Goal: Task Accomplishment & Management: Manage account settings

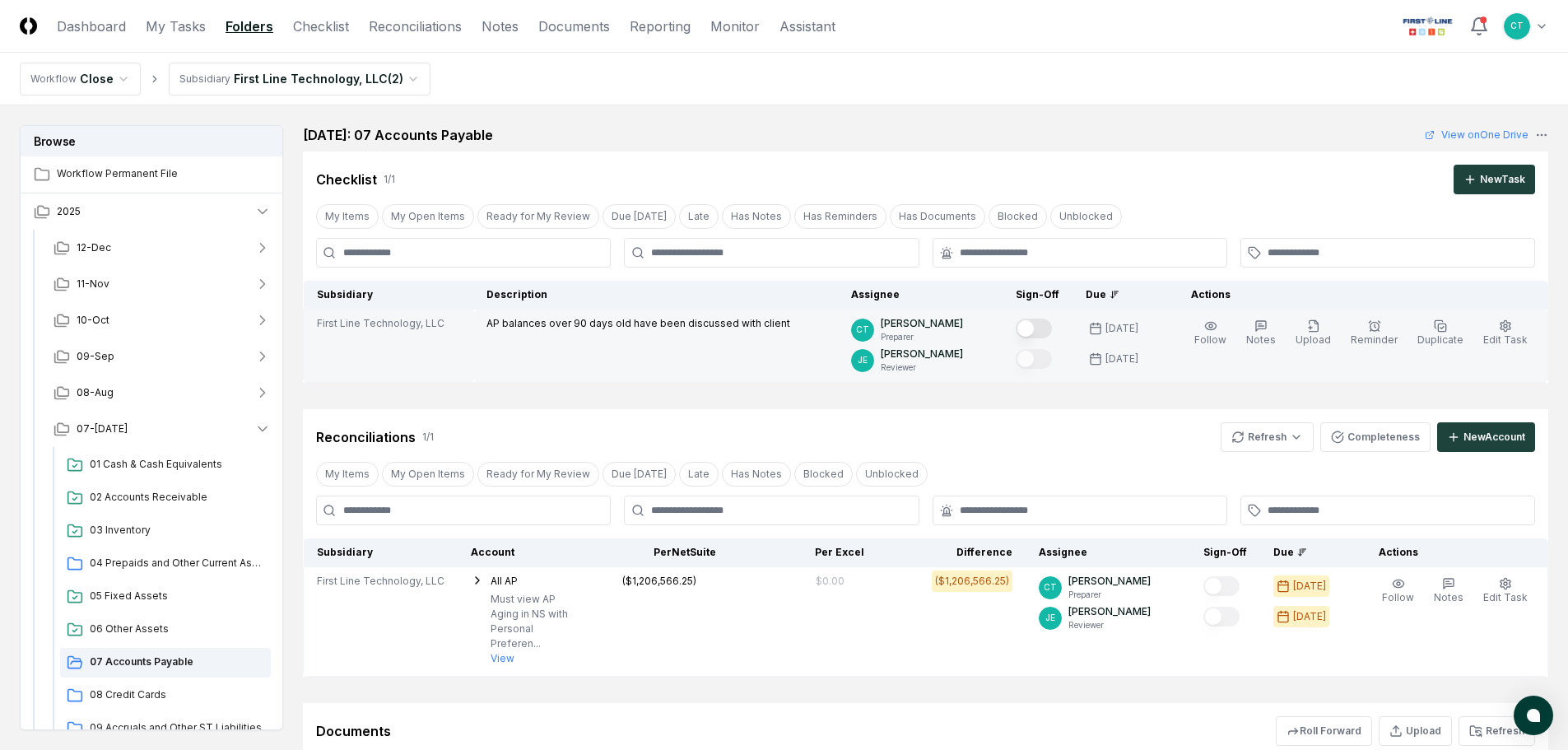
scroll to position [330, 0]
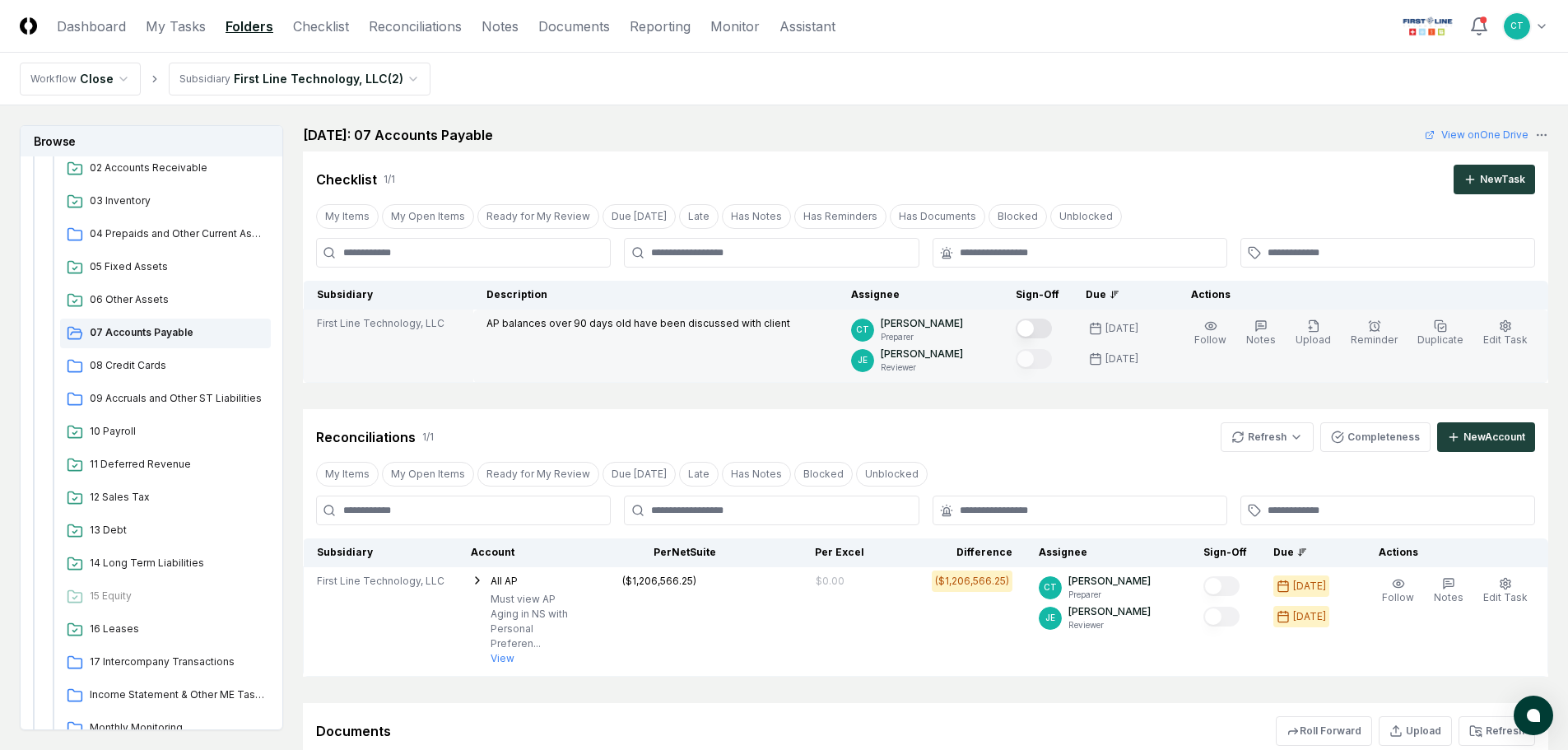
click at [1050, 323] on button "Mark complete" at bounding box center [1033, 329] width 36 height 19
click at [1279, 439] on html "CloseCore Dashboard My Tasks Folders Checklist Reconciliations Notes Documents …" at bounding box center [784, 479] width 1568 height 960
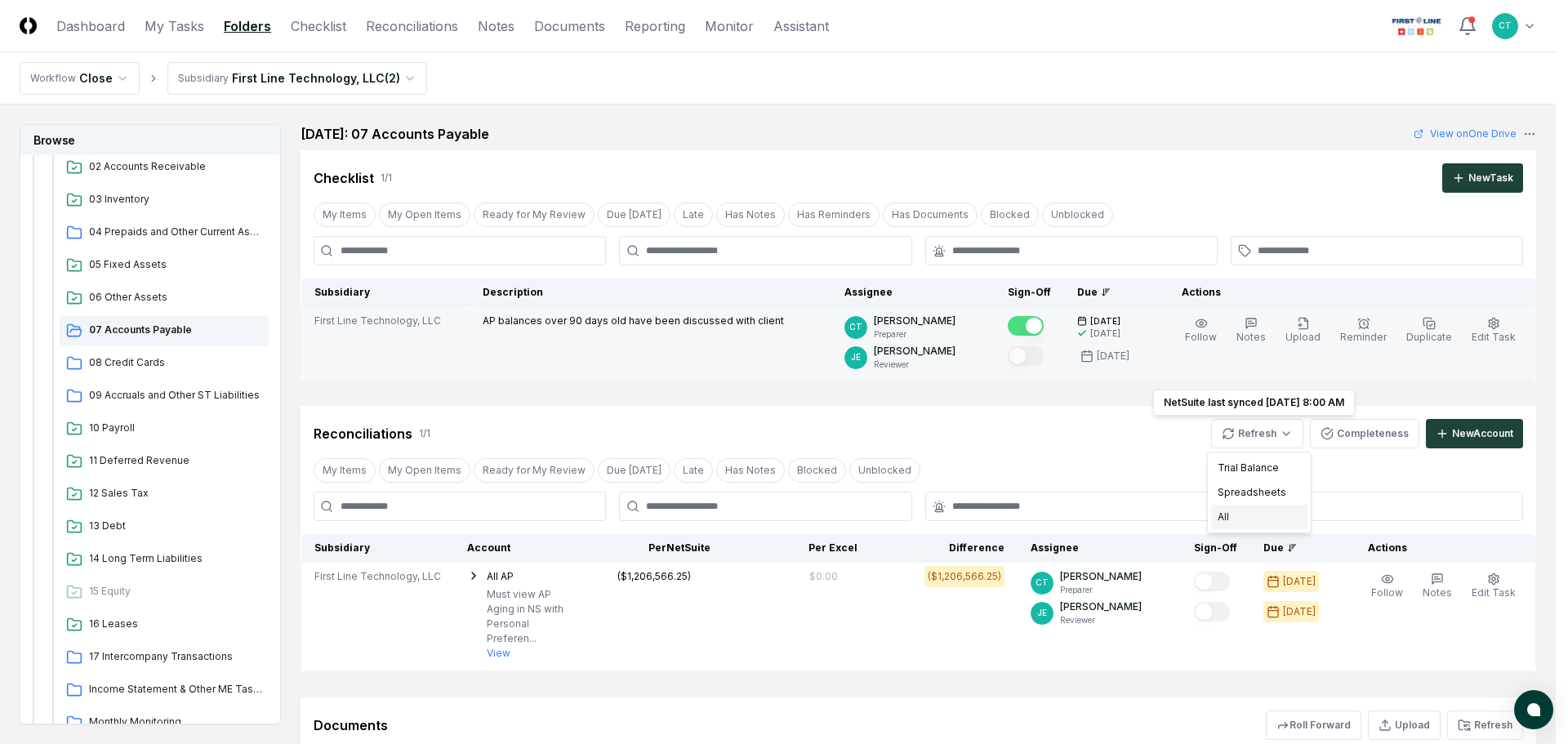
click at [1240, 514] on div "All" at bounding box center [1259, 517] width 96 height 25
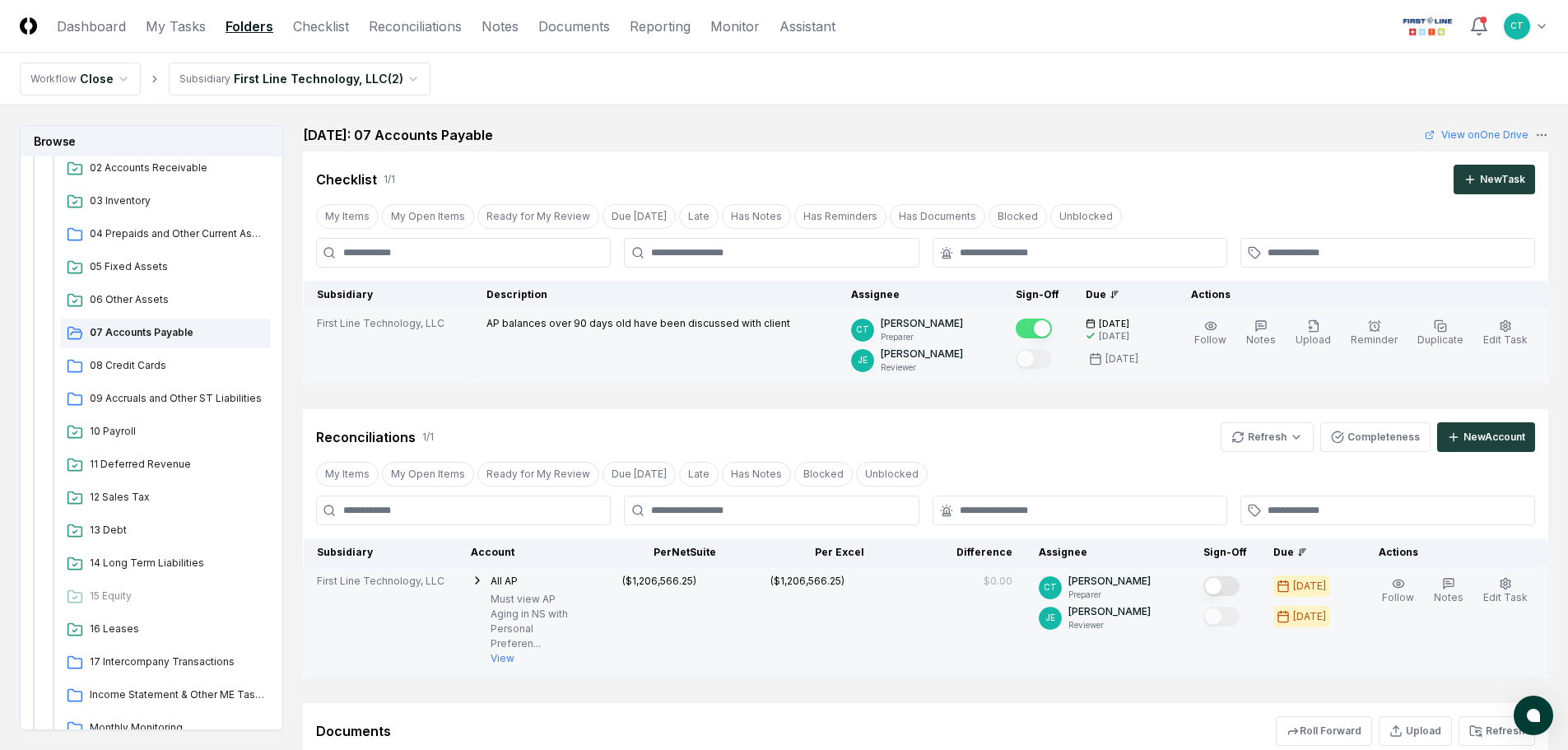
click at [1229, 582] on button "Mark complete" at bounding box center [1221, 586] width 36 height 19
click at [136, 364] on span "08 Credit Cards" at bounding box center [177, 364] width 175 height 14
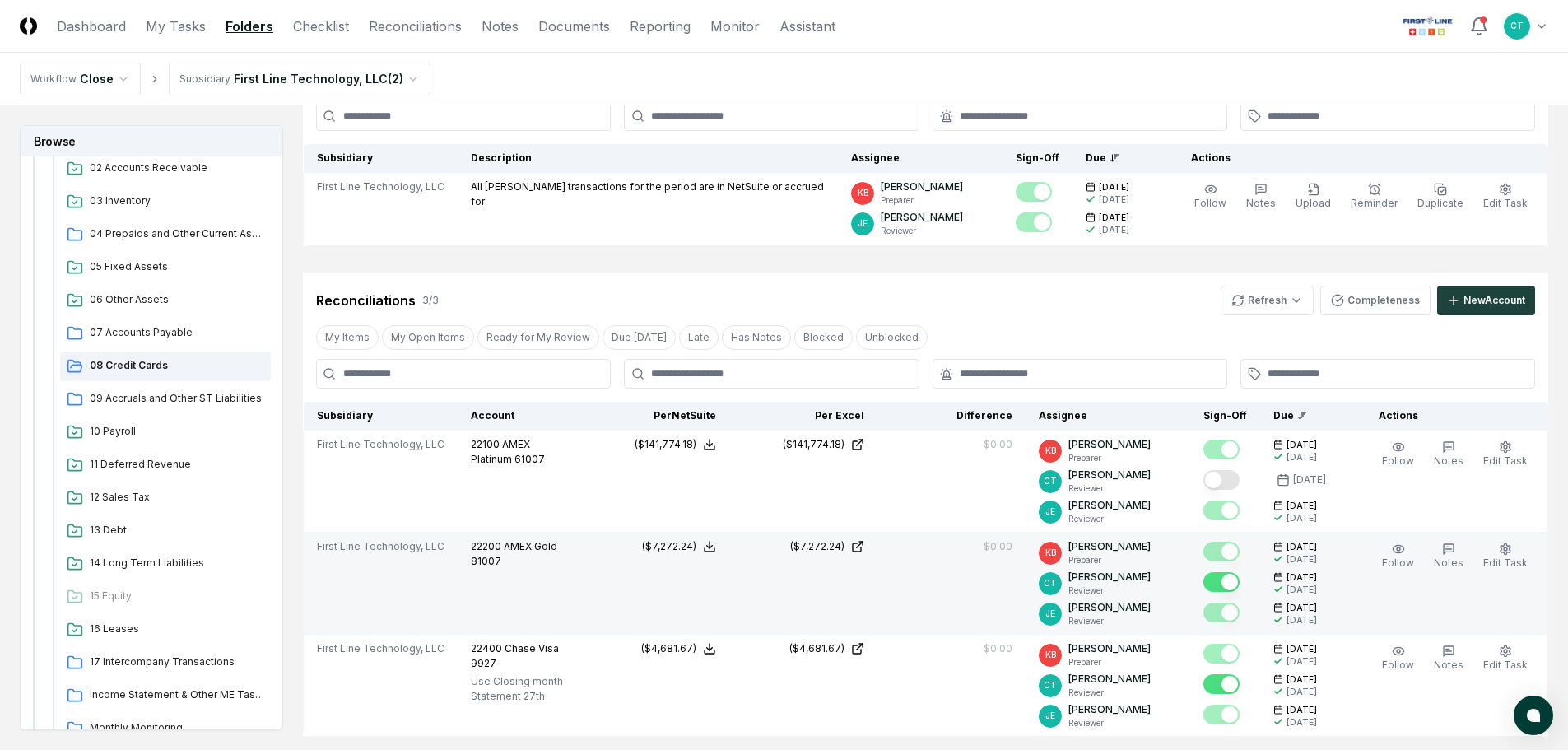
scroll to position [164, 0]
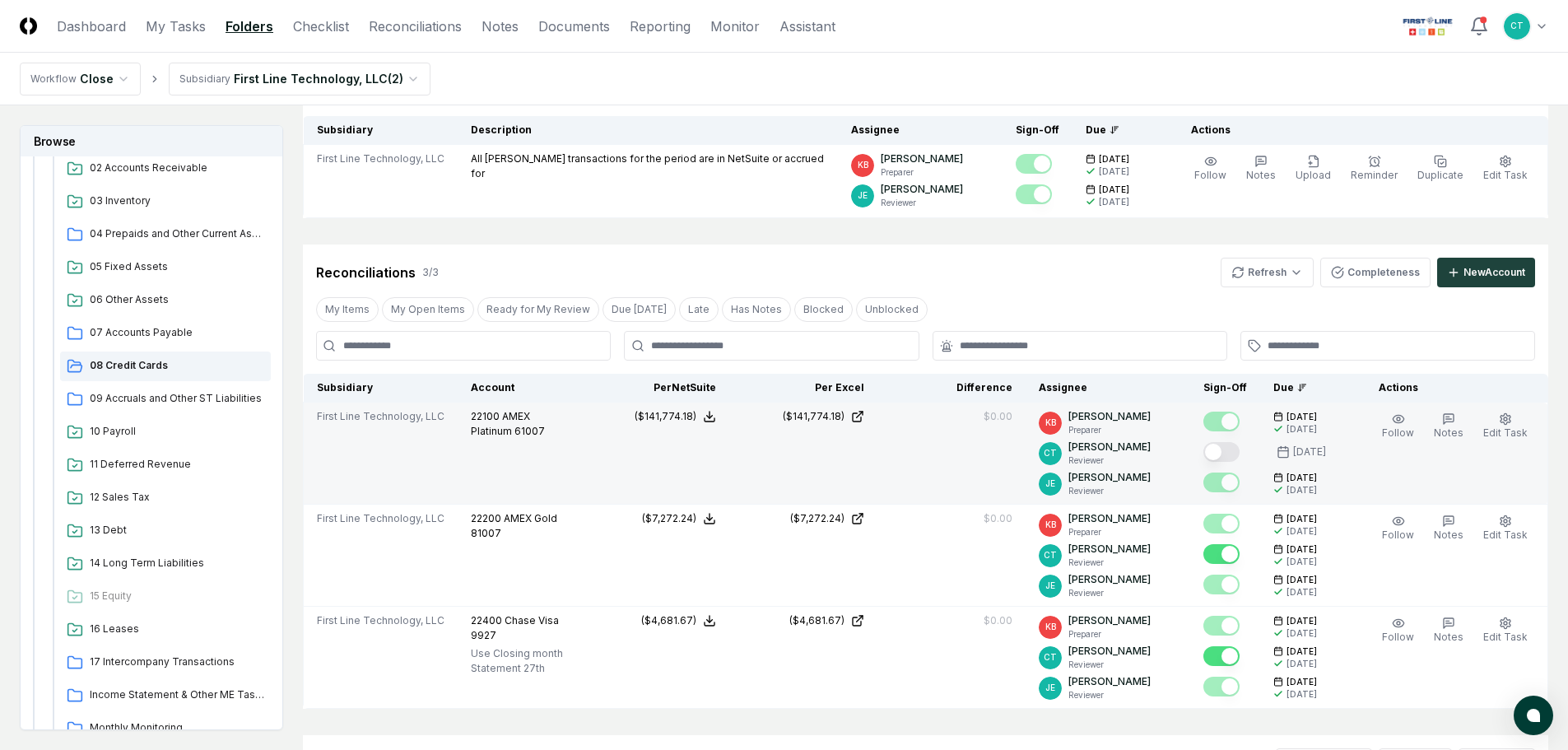
click at [1239, 454] on button "Mark complete" at bounding box center [1221, 451] width 36 height 19
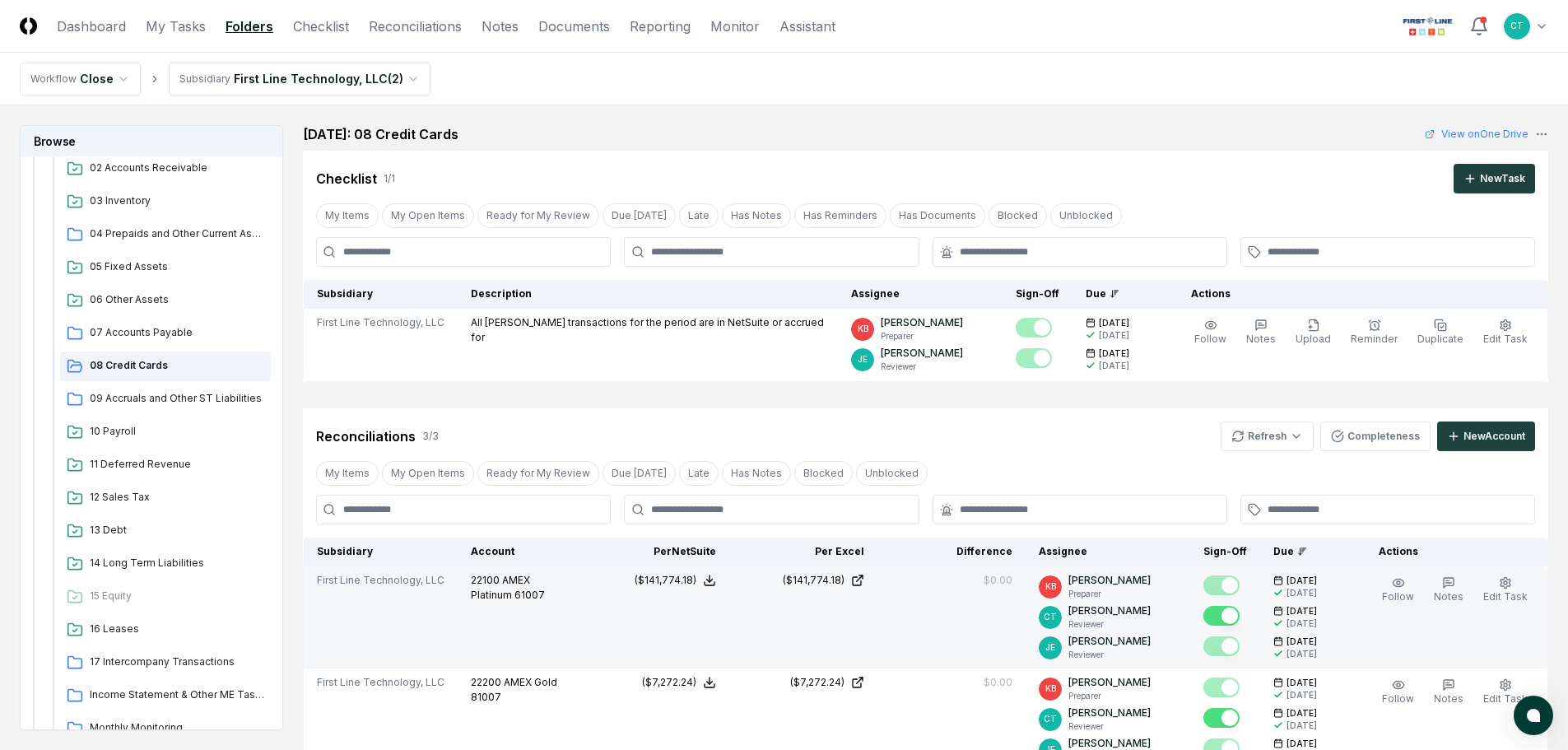
scroll to position [0, 0]
click at [149, 399] on span "09 Accruals and Other ST Liabilities" at bounding box center [177, 397] width 175 height 14
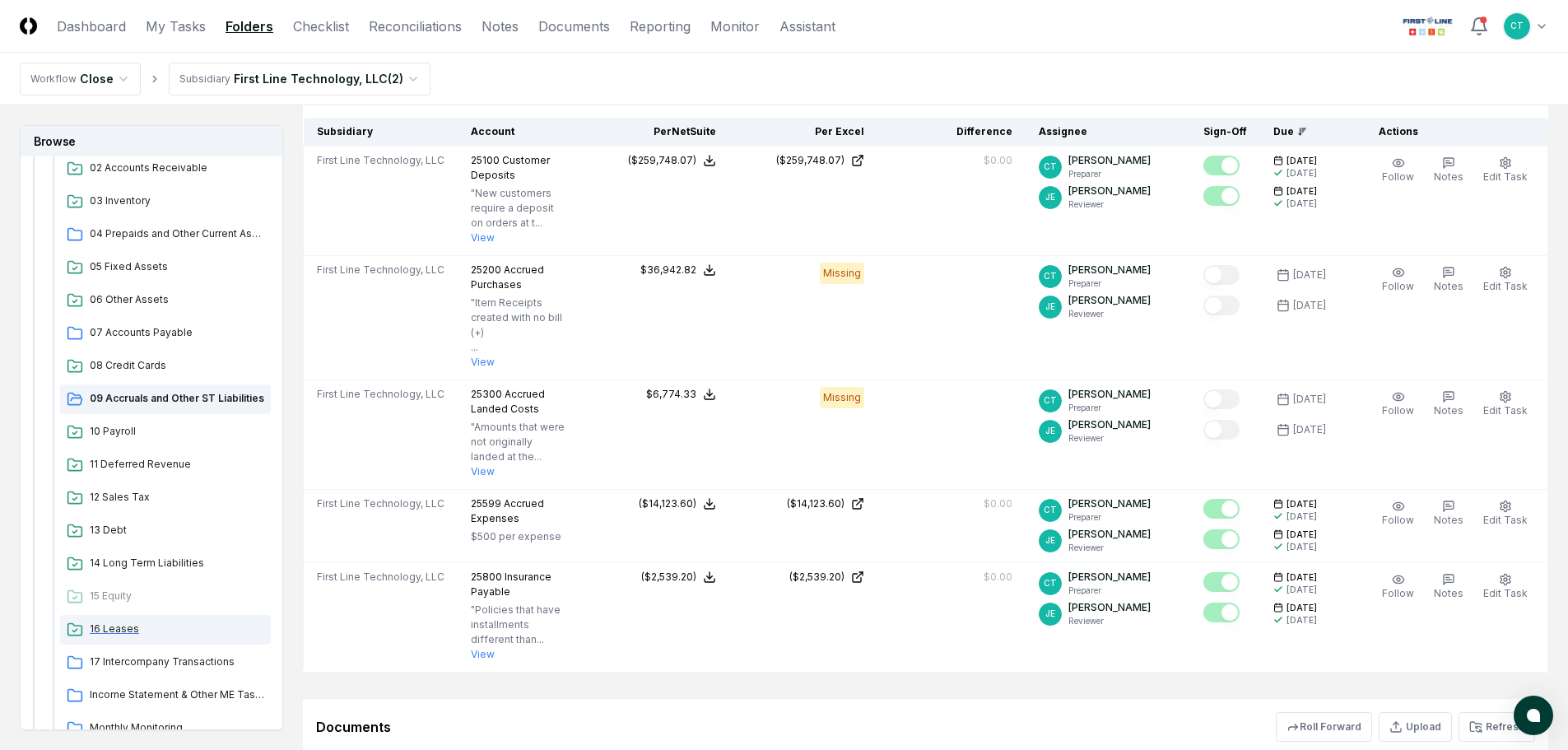
scroll to position [412, 0]
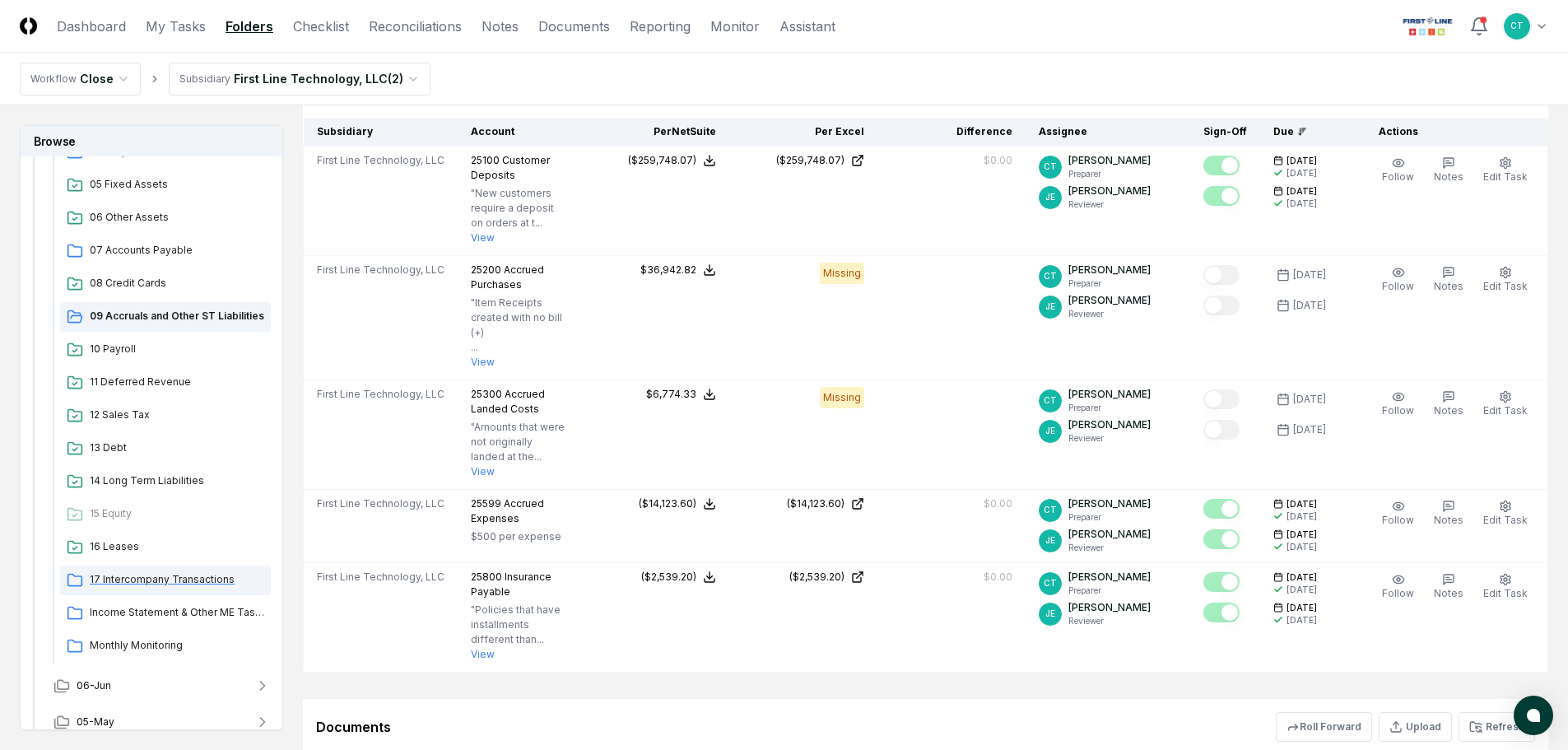
click at [189, 580] on span "17 Intercompany Transactions" at bounding box center [177, 579] width 175 height 14
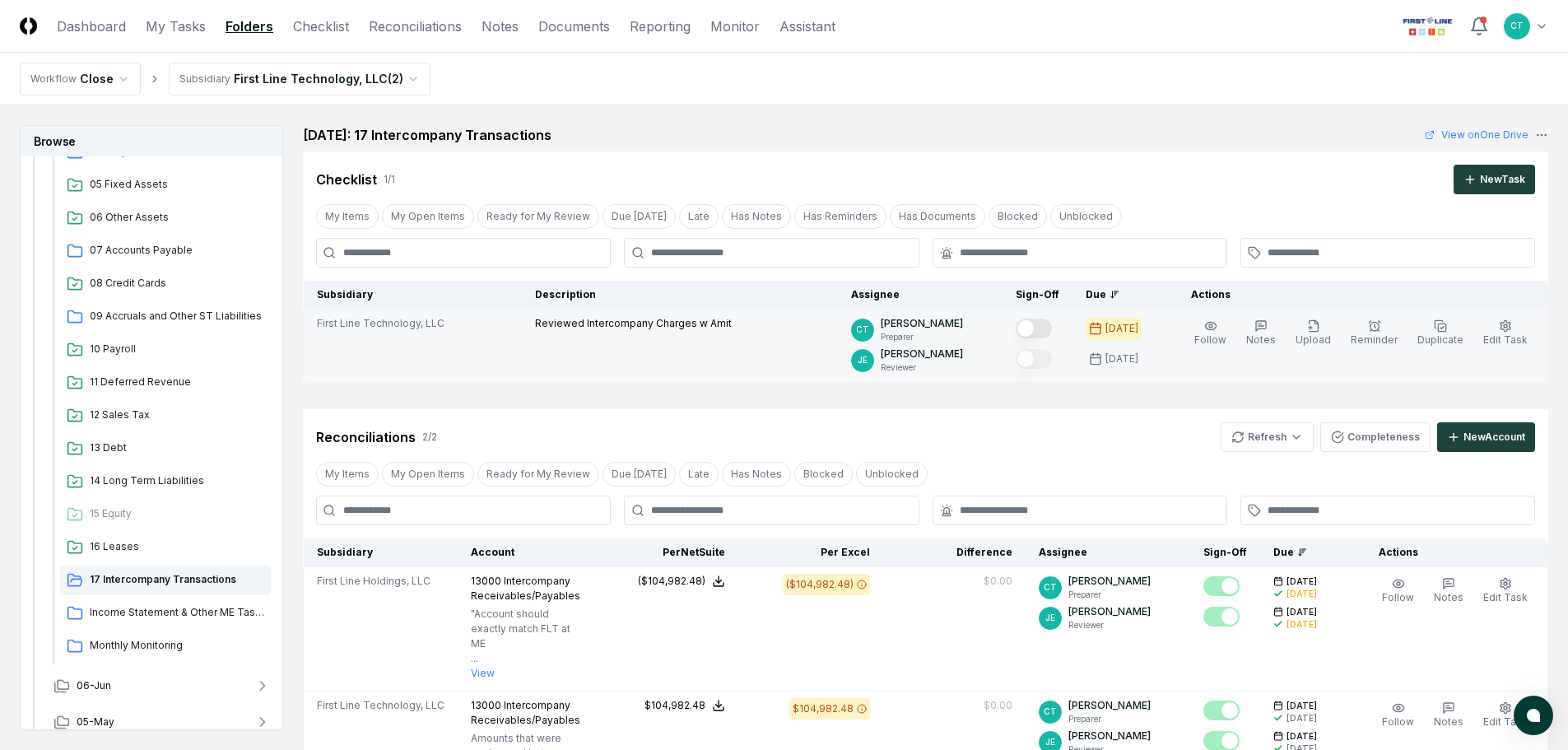
click at [1052, 330] on button "Mark complete" at bounding box center [1033, 329] width 36 height 19
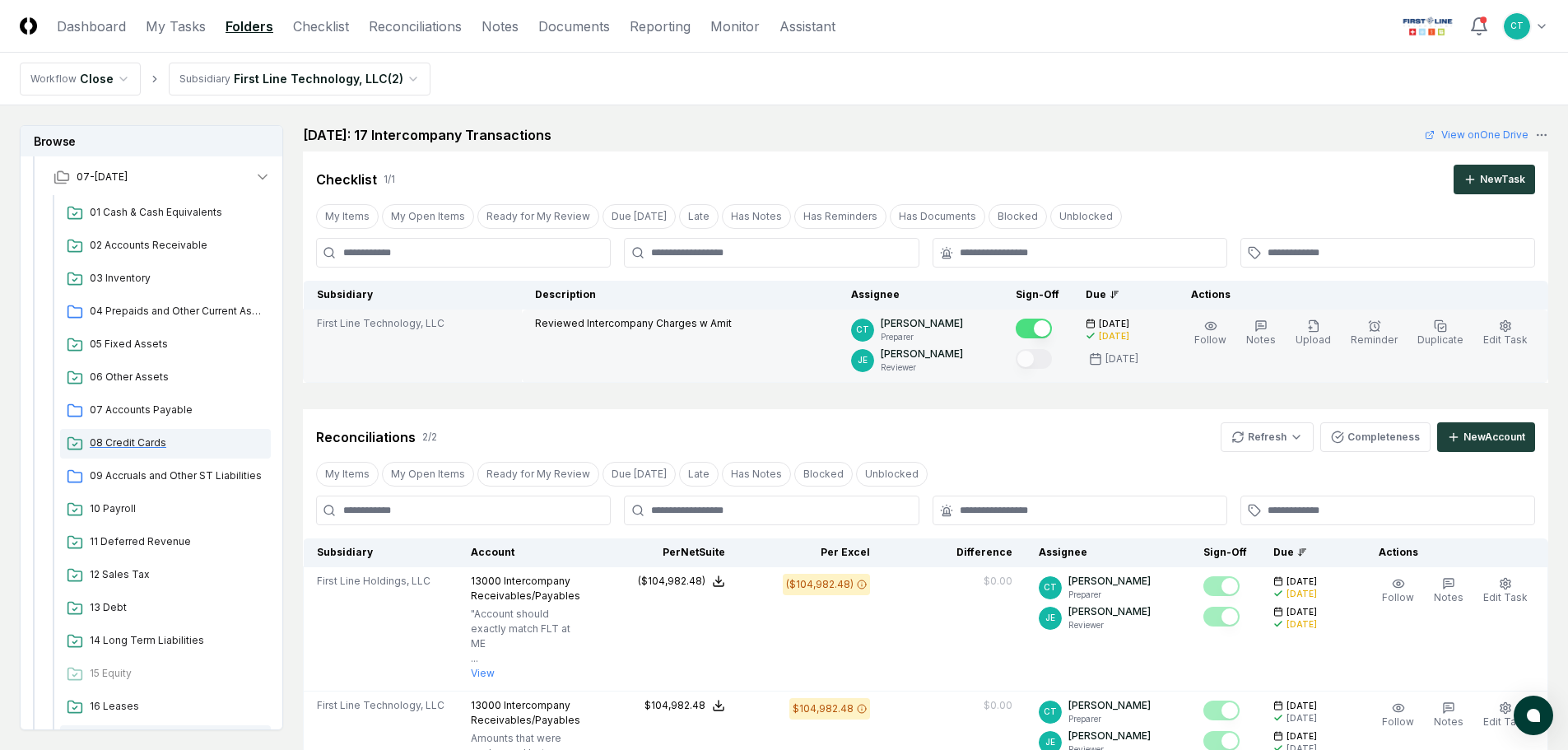
scroll to position [246, 0]
click at [153, 476] on span "09 Accruals and Other ST Liabilities" at bounding box center [177, 480] width 175 height 14
